Goal: Task Accomplishment & Management: Use online tool/utility

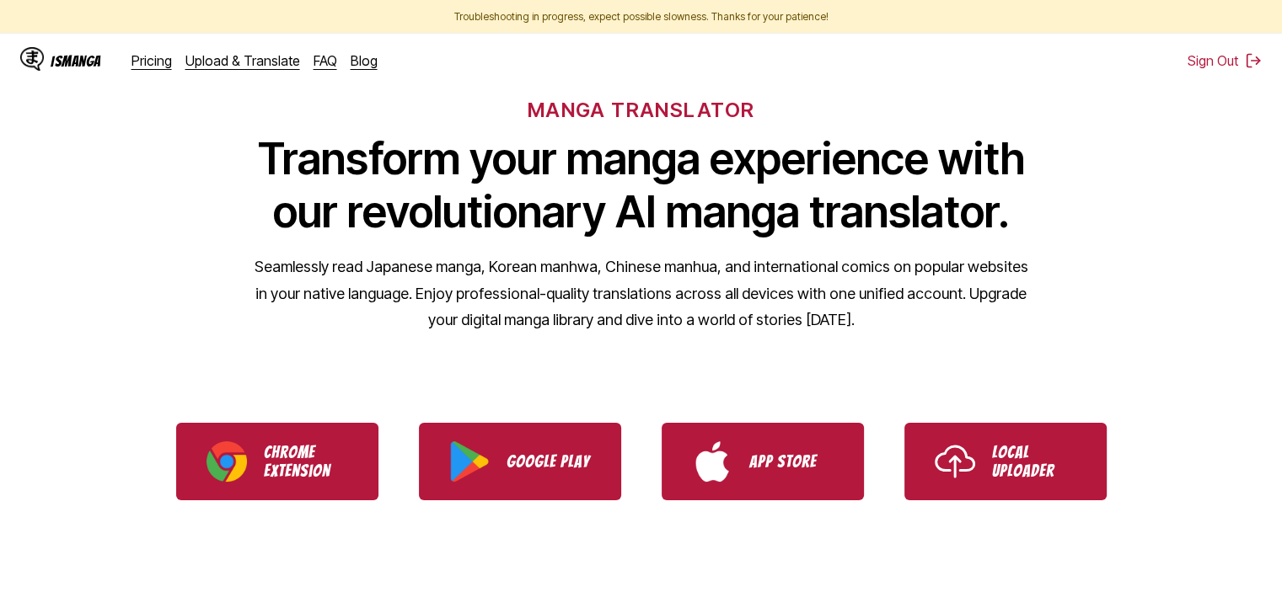
scroll to position [421, 0]
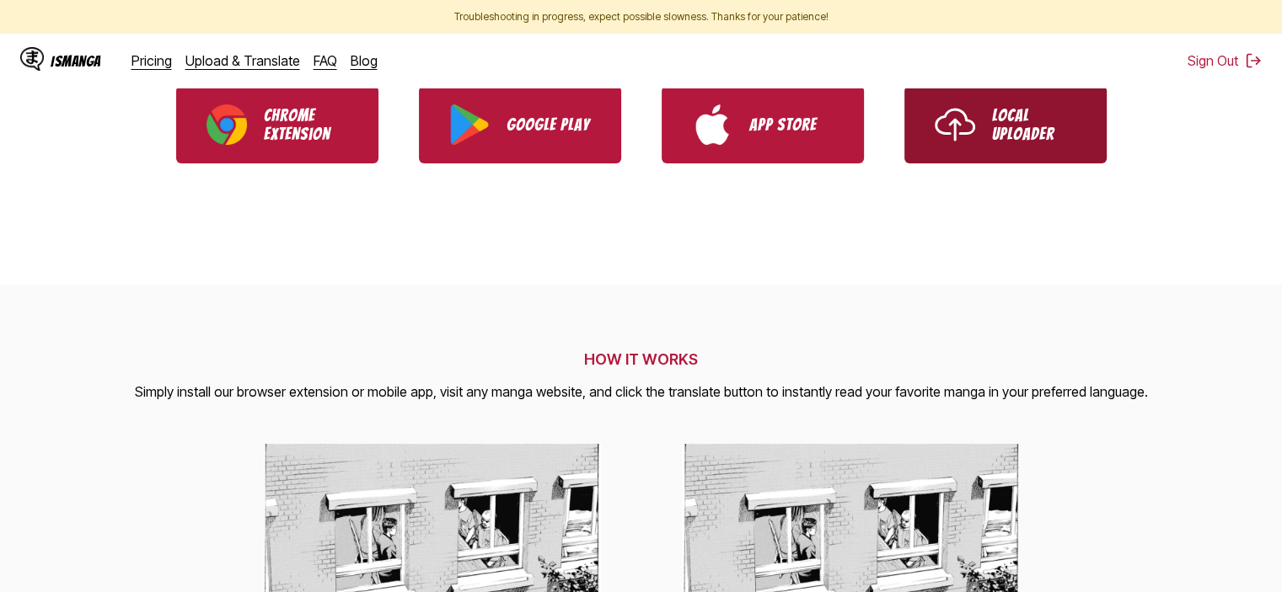
click at [981, 138] on link "Local Uploader" at bounding box center [1005, 125] width 202 height 78
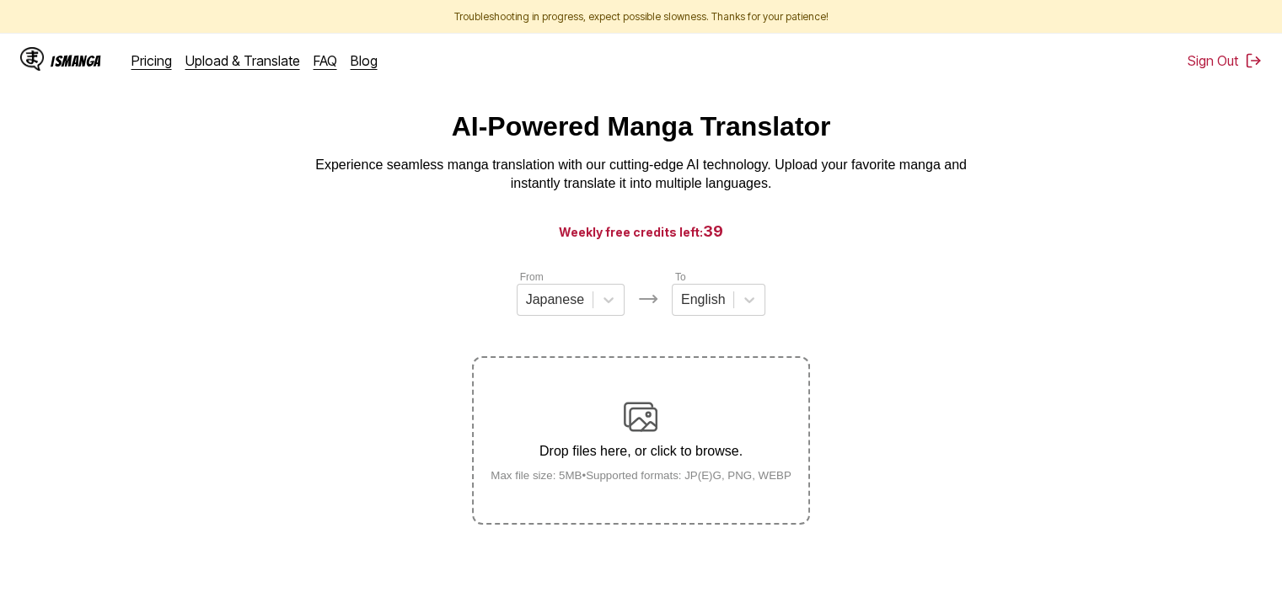
drag, startPoint x: 1153, startPoint y: 185, endPoint x: 1169, endPoint y: 142, distance: 46.2
click at [1153, 185] on div "AI-Powered Manga Translator Experience seamless manga translation with our cutt…" at bounding box center [640, 152] width 1255 height 83
click at [1204, 56] on button "Sign Out" at bounding box center [1224, 60] width 74 height 17
click at [1202, 62] on button "Sign In" at bounding box center [1229, 60] width 63 height 17
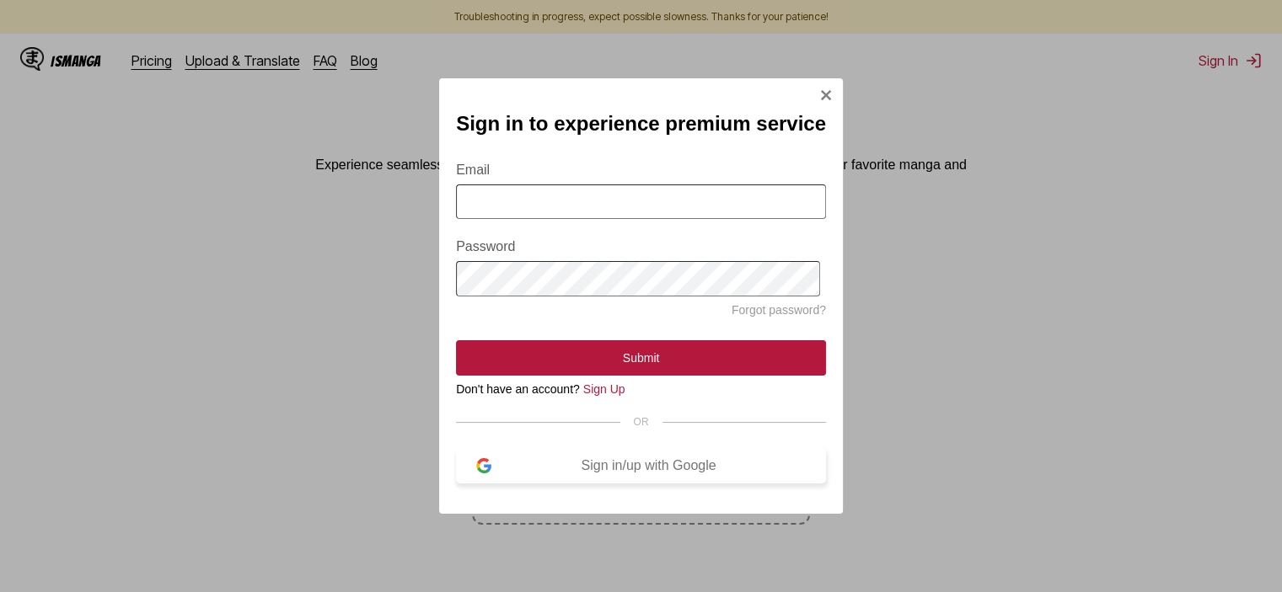
click at [650, 462] on button "Sign in/up with Google" at bounding box center [641, 465] width 370 height 35
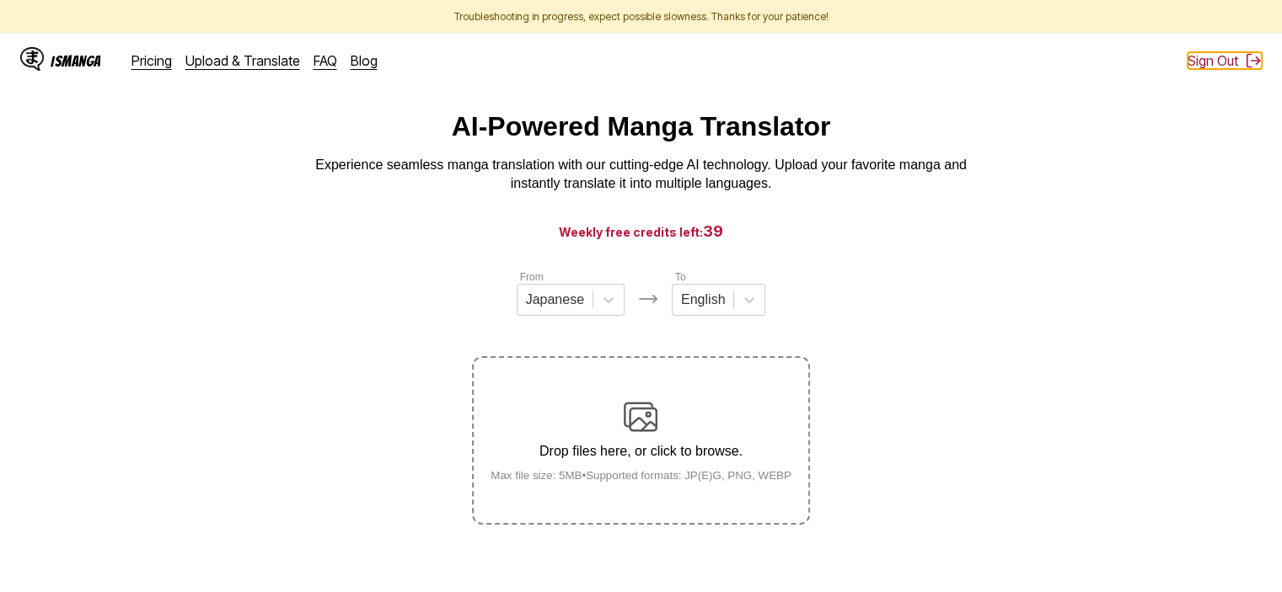
click at [1242, 52] on button "Sign Out" at bounding box center [1224, 60] width 74 height 17
click at [1239, 53] on button "Sign In" at bounding box center [1229, 60] width 63 height 17
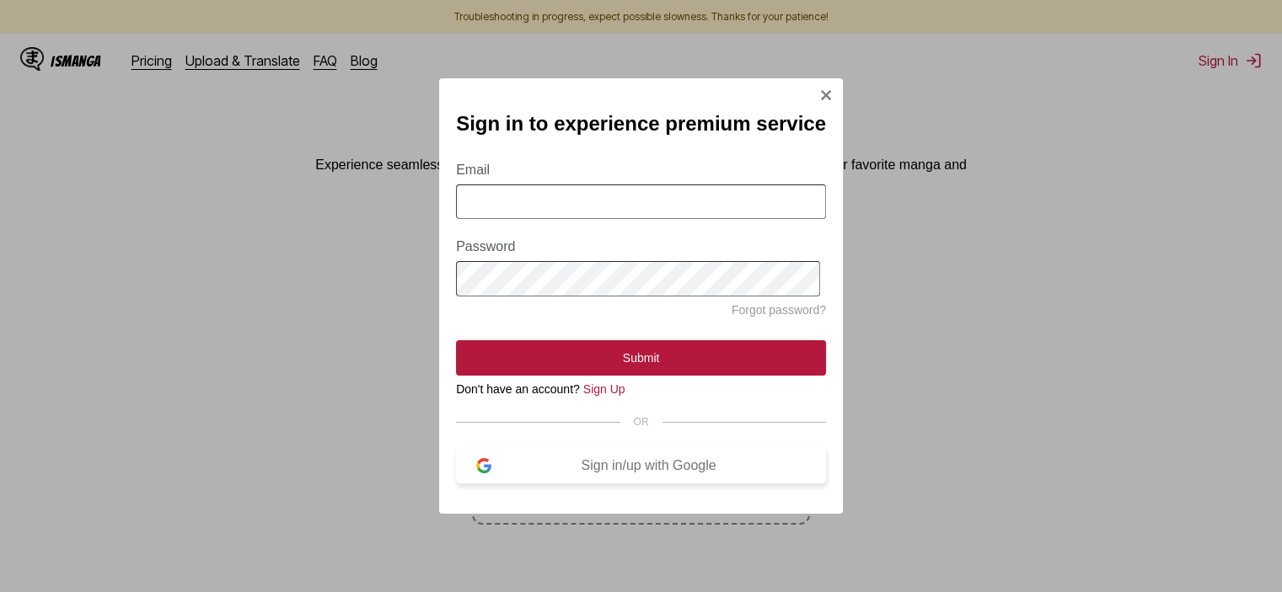
click at [688, 471] on div "Sign in/up with Google" at bounding box center [648, 465] width 314 height 15
